Goal: Download file/media

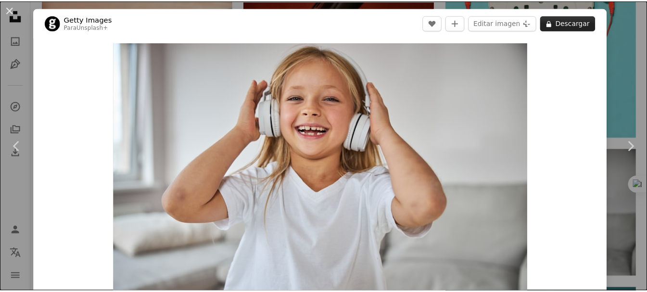
scroll to position [9762, 0]
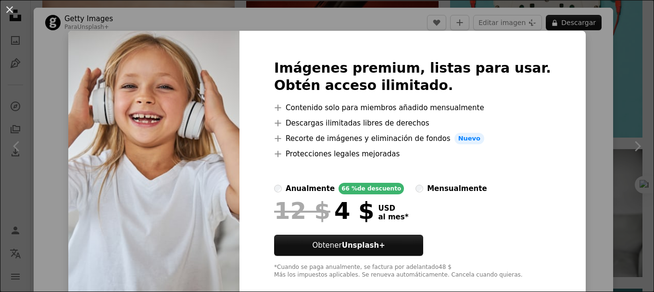
click at [569, 66] on div "An X shape Imágenes premium, listas para usar. Obtén acceso ilimitado. A plus s…" at bounding box center [327, 146] width 654 height 292
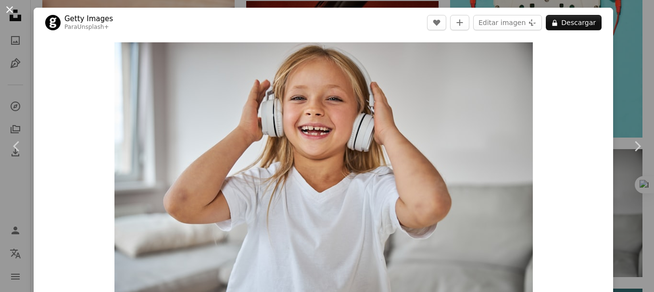
click at [9, 9] on button "An X shape" at bounding box center [10, 10] width 12 height 12
